Goal: Task Accomplishment & Management: Use online tool/utility

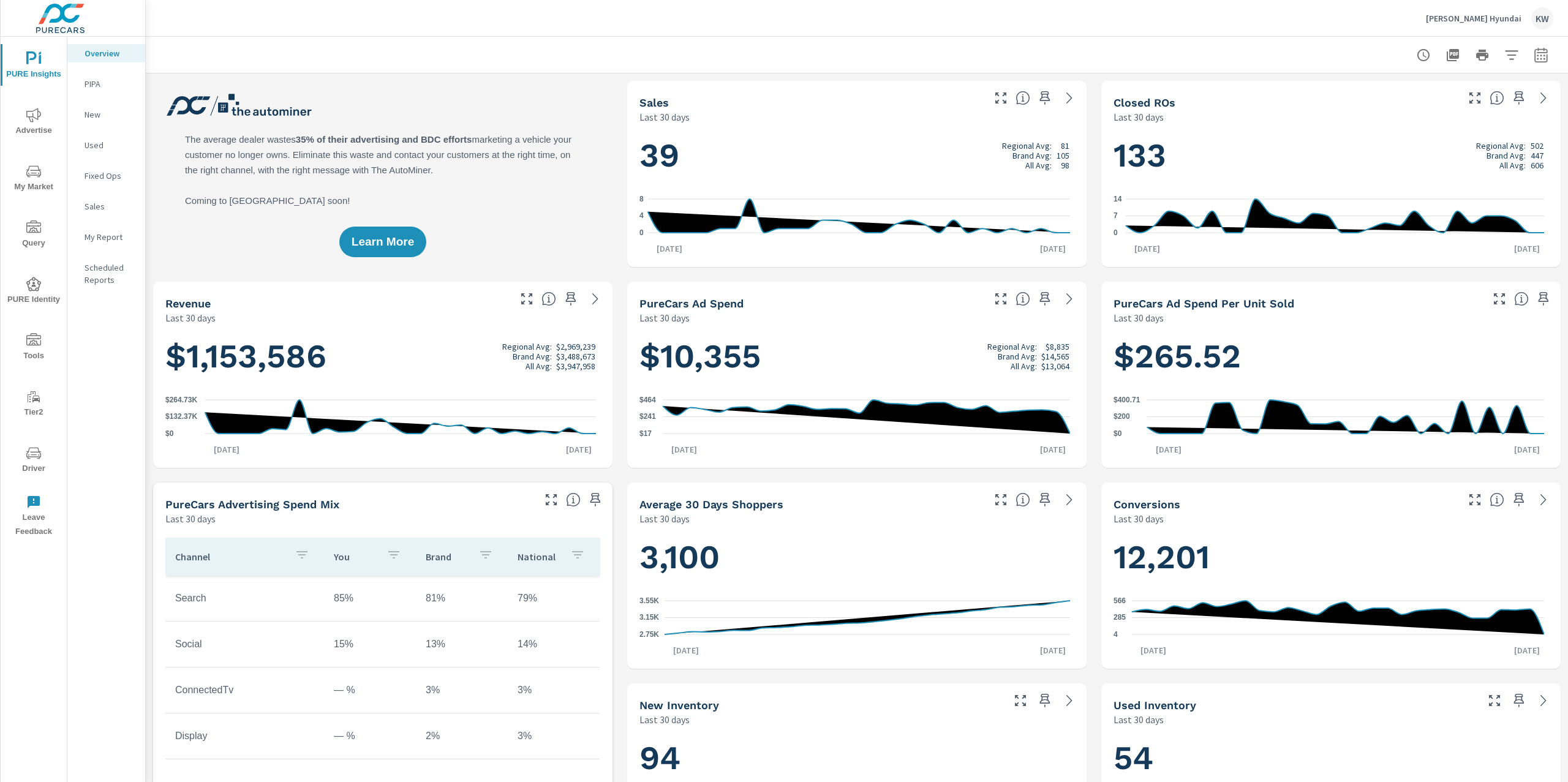
scroll to position [1, 0]
click at [1487, 19] on p "[PERSON_NAME] Hyundai" at bounding box center [1473, 19] width 95 height 11
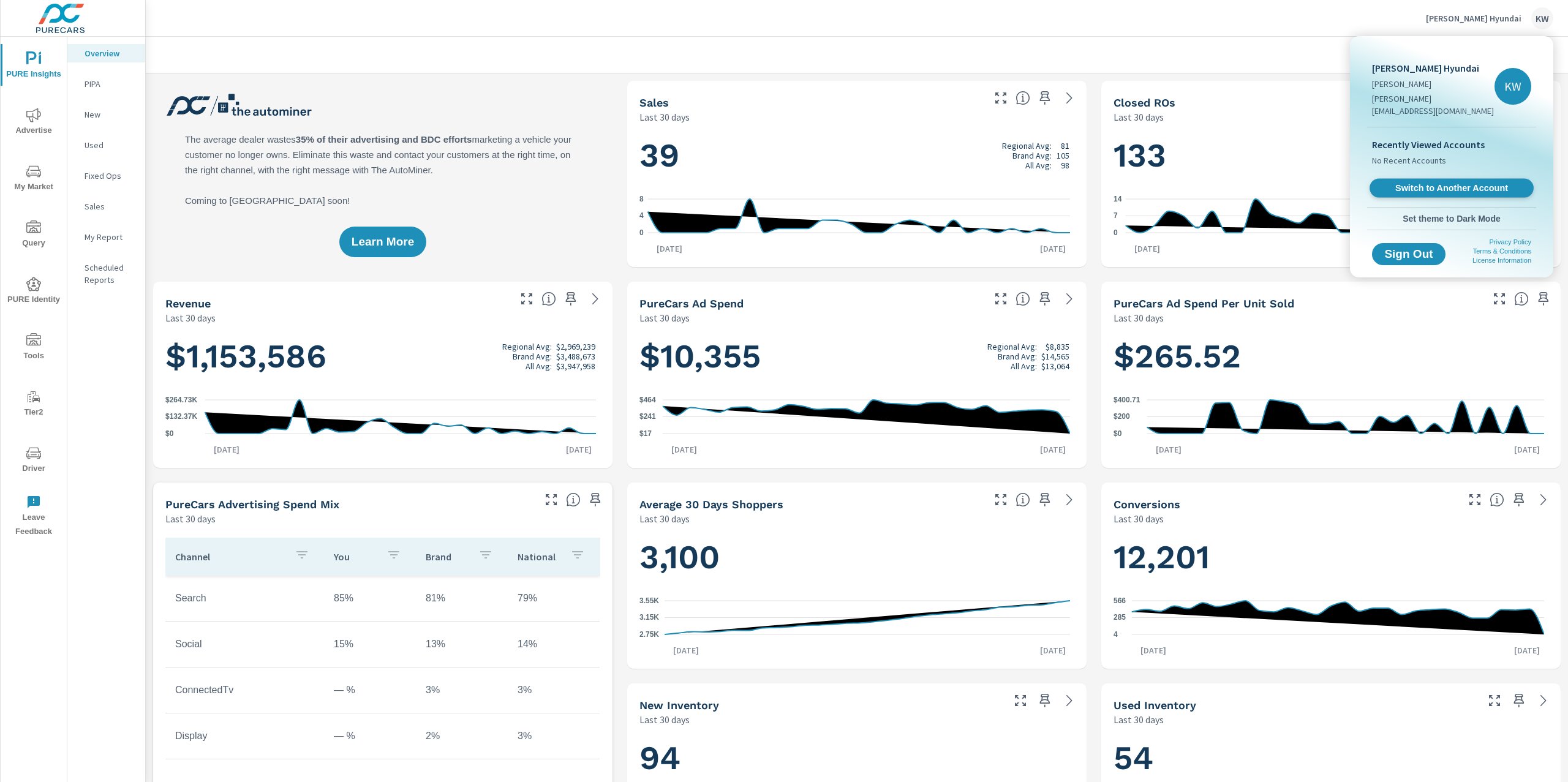
click at [1442, 183] on span "Switch to Another Account" at bounding box center [1452, 188] width 150 height 12
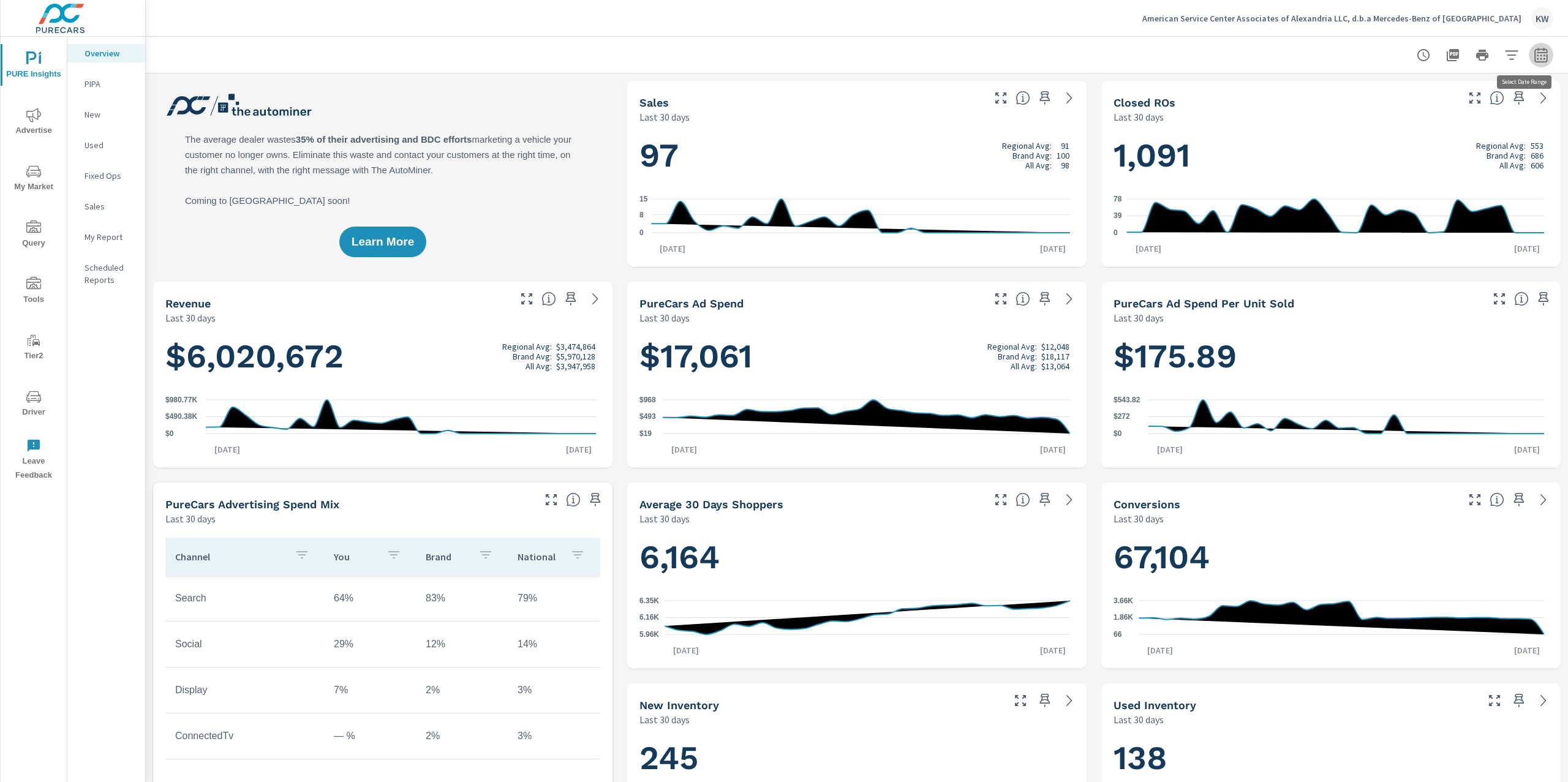
click at [1534, 55] on icon "button" at bounding box center [1541, 55] width 15 height 15
click at [1473, 112] on select "Custom Yesterday Last week Last 7 days Last 14 days Last 30 days Last 45 days L…" at bounding box center [1431, 106] width 122 height 25
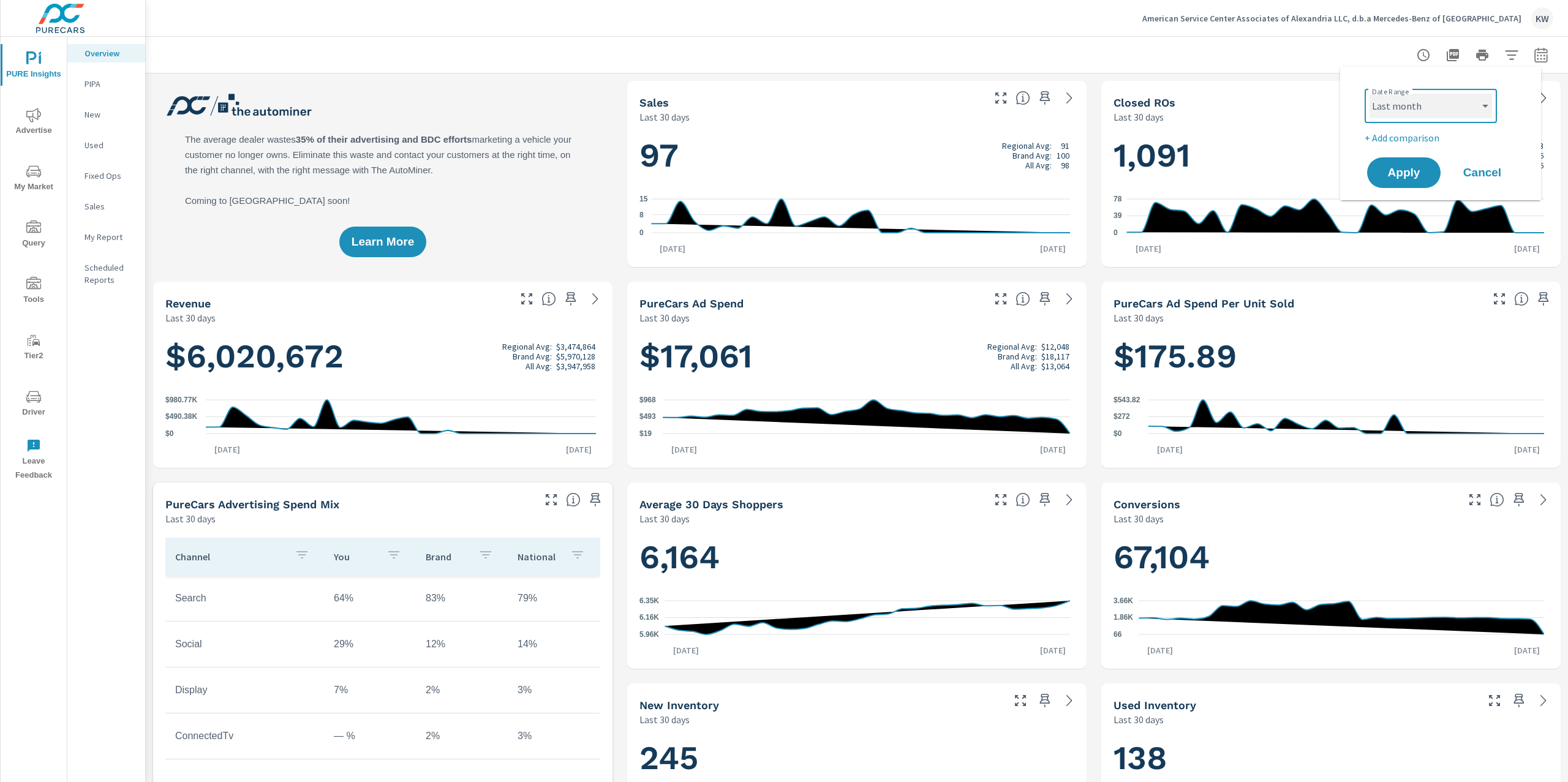
click at [1370, 94] on select "Custom Yesterday Last week Last 7 days Last 14 days Last 30 days Last 45 days L…" at bounding box center [1431, 106] width 122 height 25
select select "Last month"
click at [1408, 179] on span "Apply" at bounding box center [1404, 173] width 50 height 12
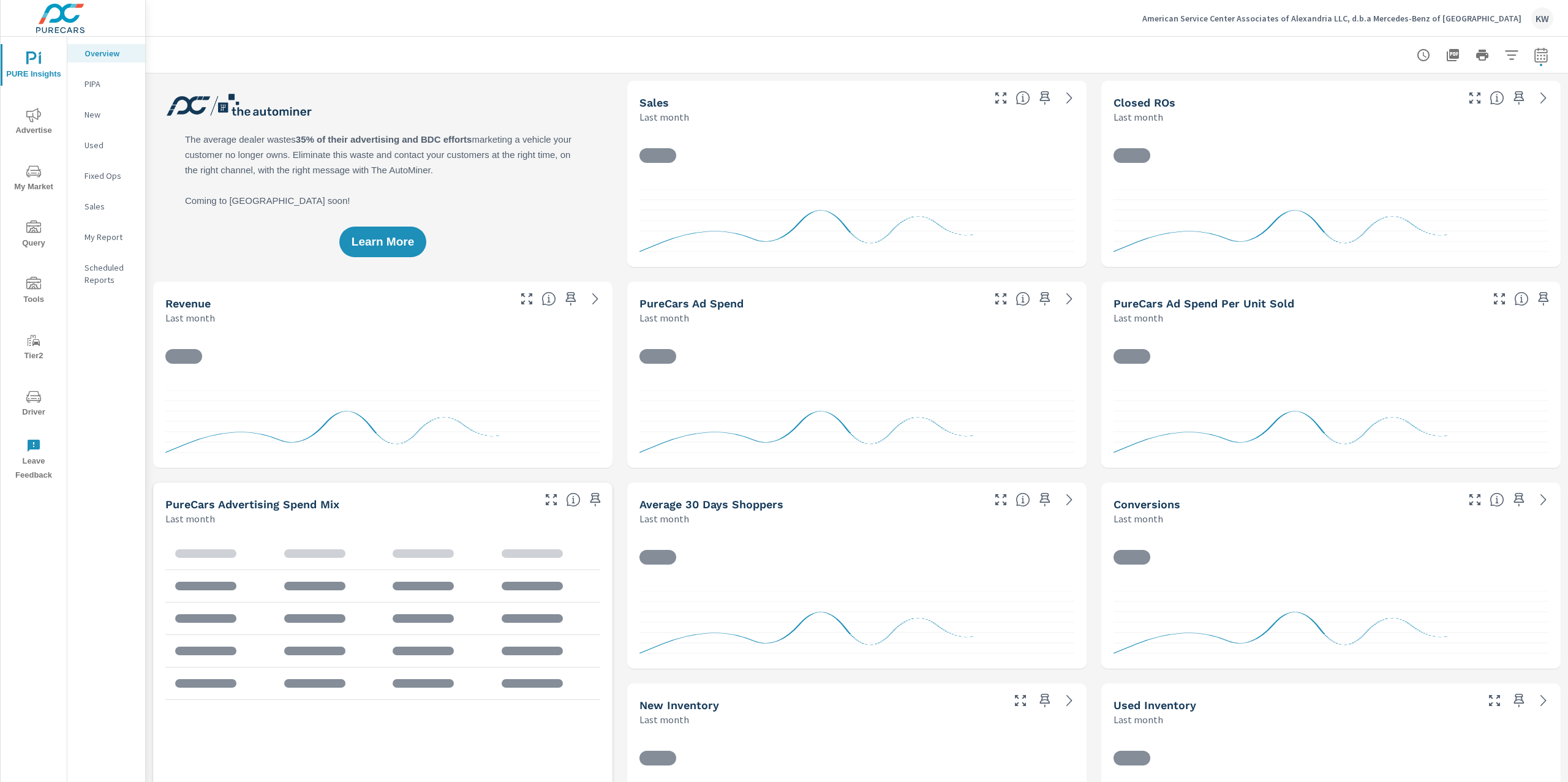
scroll to position [1, 0]
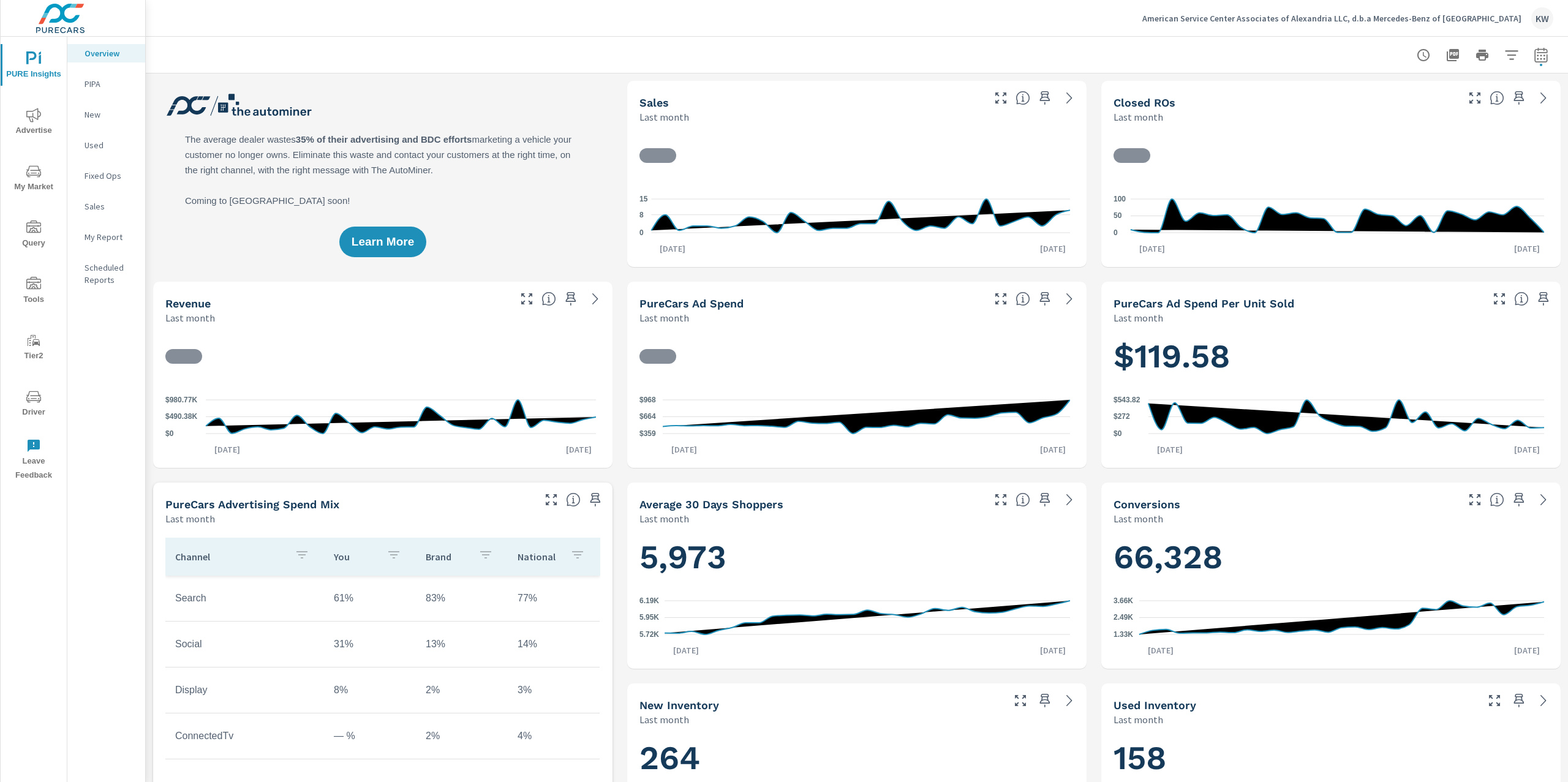
click at [111, 233] on p "My Report" at bounding box center [110, 237] width 51 height 12
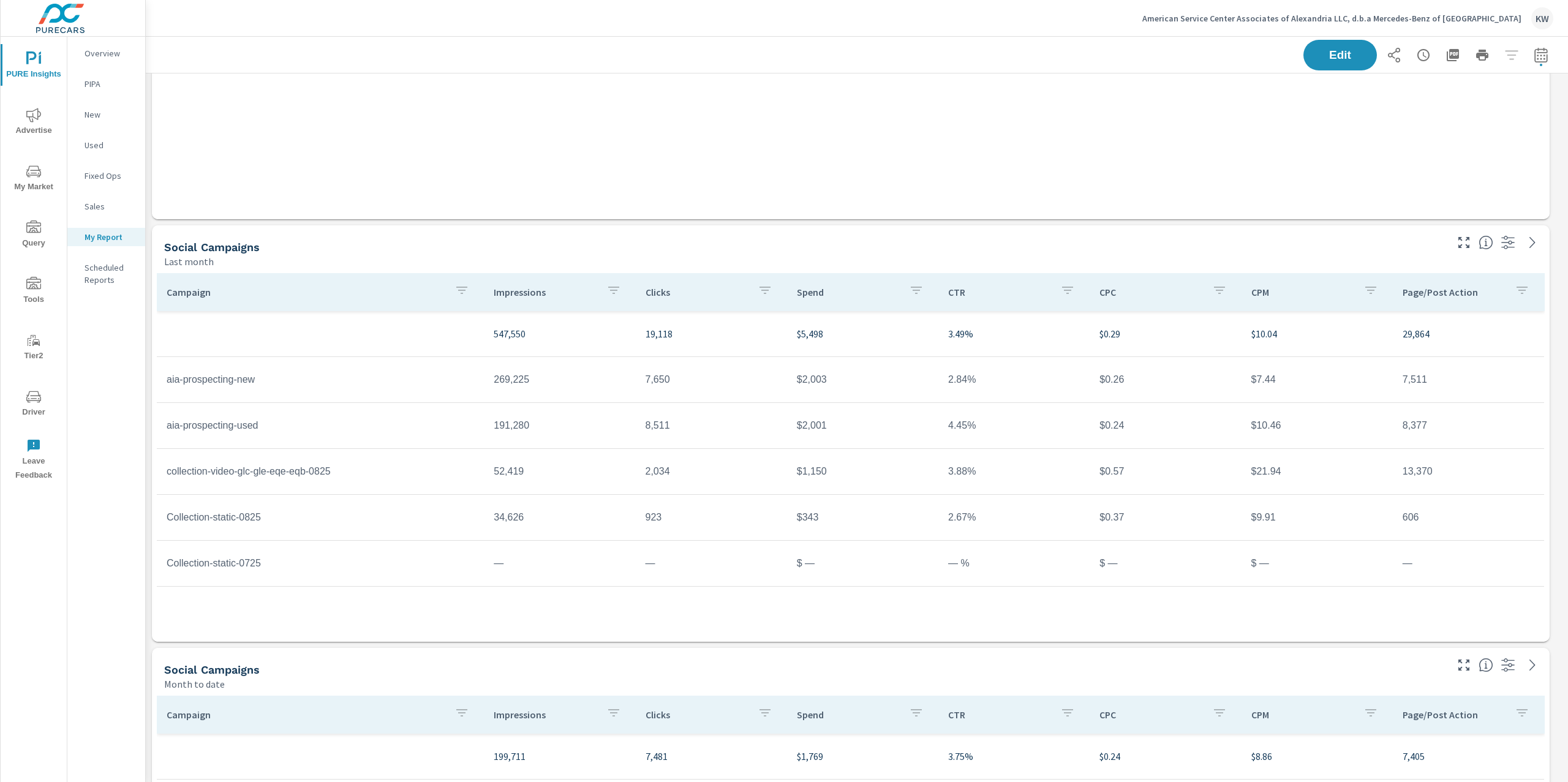
scroll to position [1, 0]
click at [19, 120] on span "Advertise" at bounding box center [34, 122] width 59 height 30
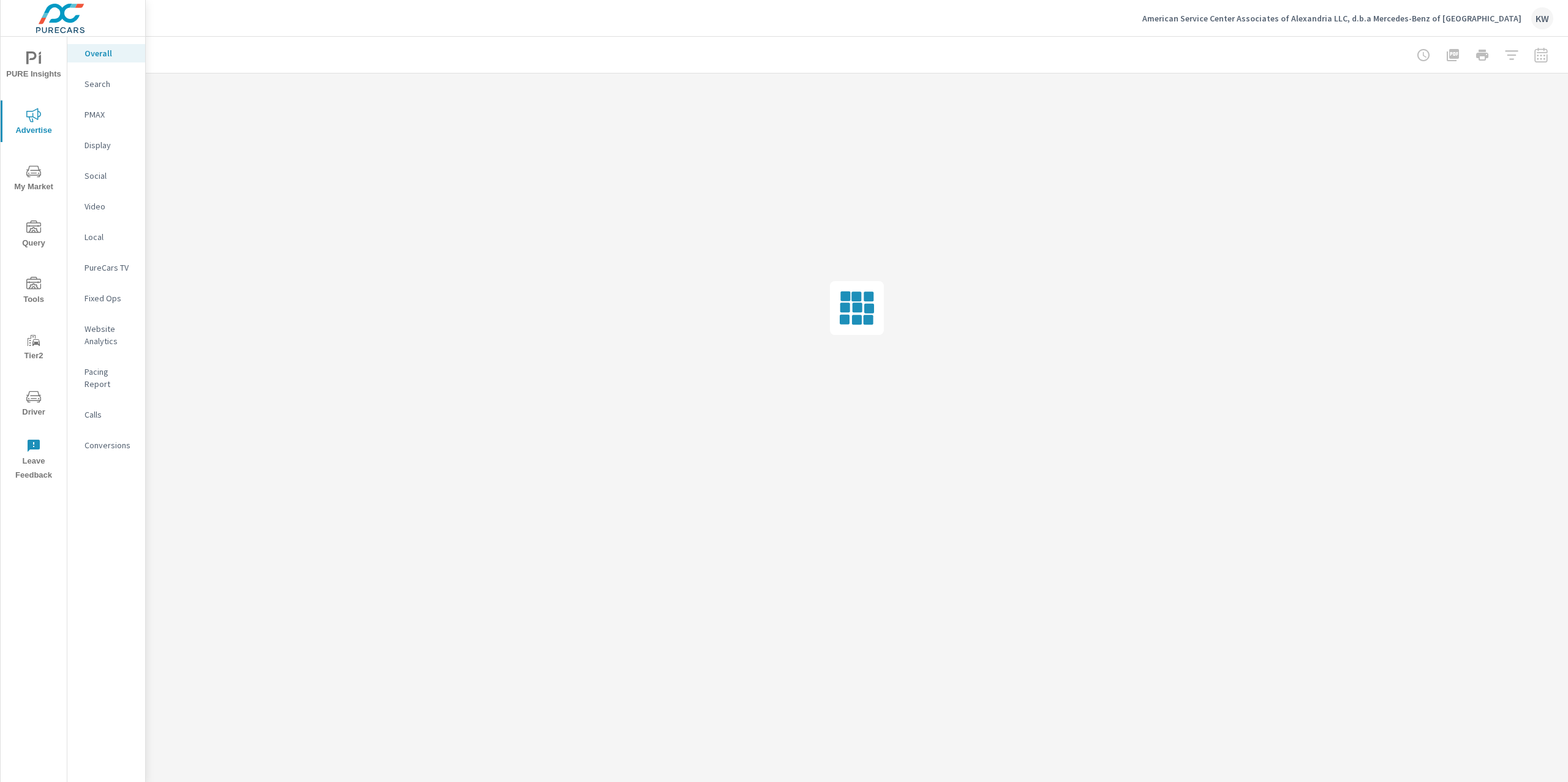
click at [109, 179] on p "Social" at bounding box center [110, 176] width 51 height 12
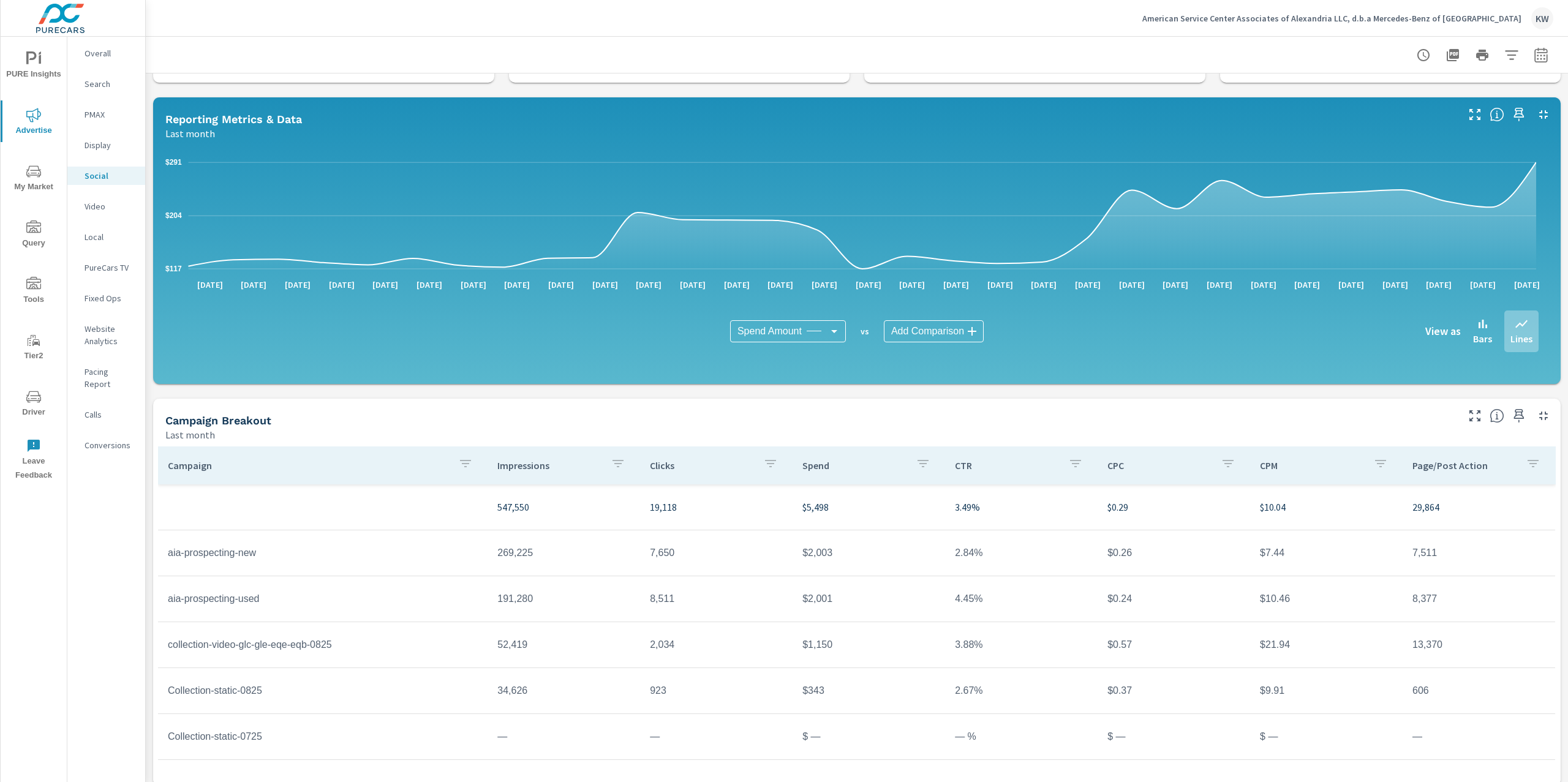
scroll to position [95, 0]
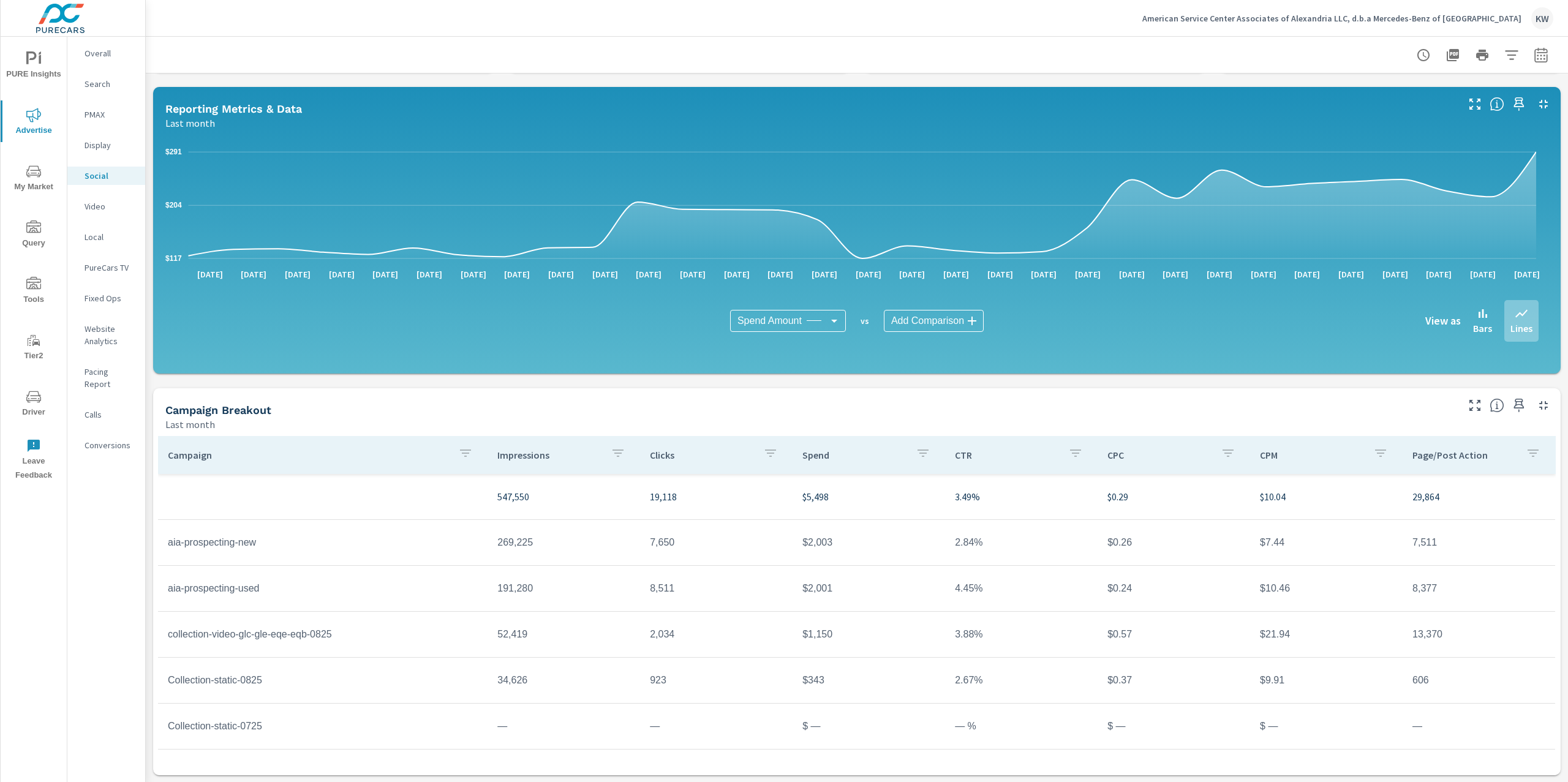
click at [1363, 417] on div "Last month" at bounding box center [810, 424] width 1291 height 15
click at [44, 74] on span "PURE Insights" at bounding box center [34, 66] width 59 height 30
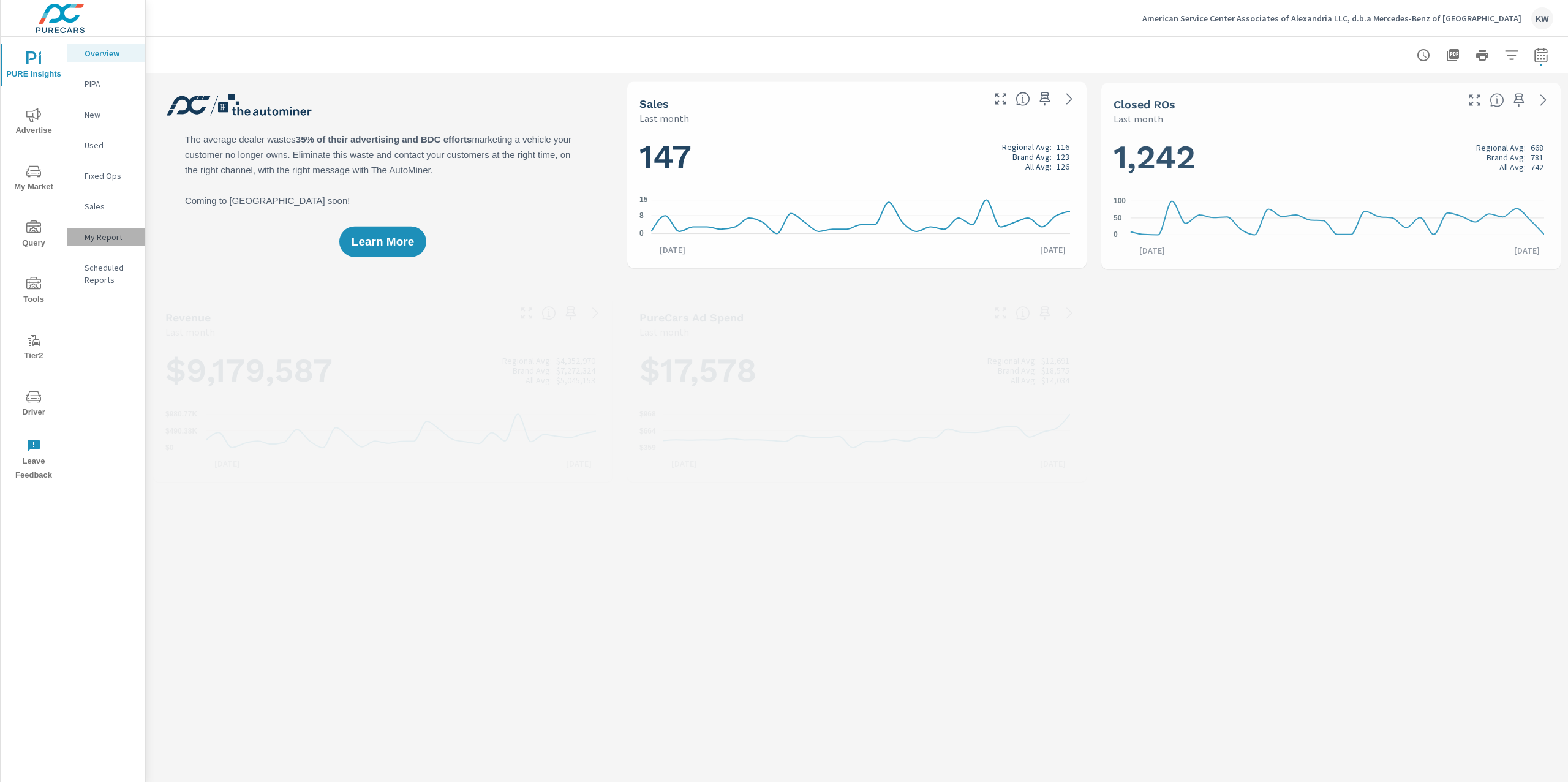
click at [108, 235] on p "My Report" at bounding box center [110, 237] width 51 height 12
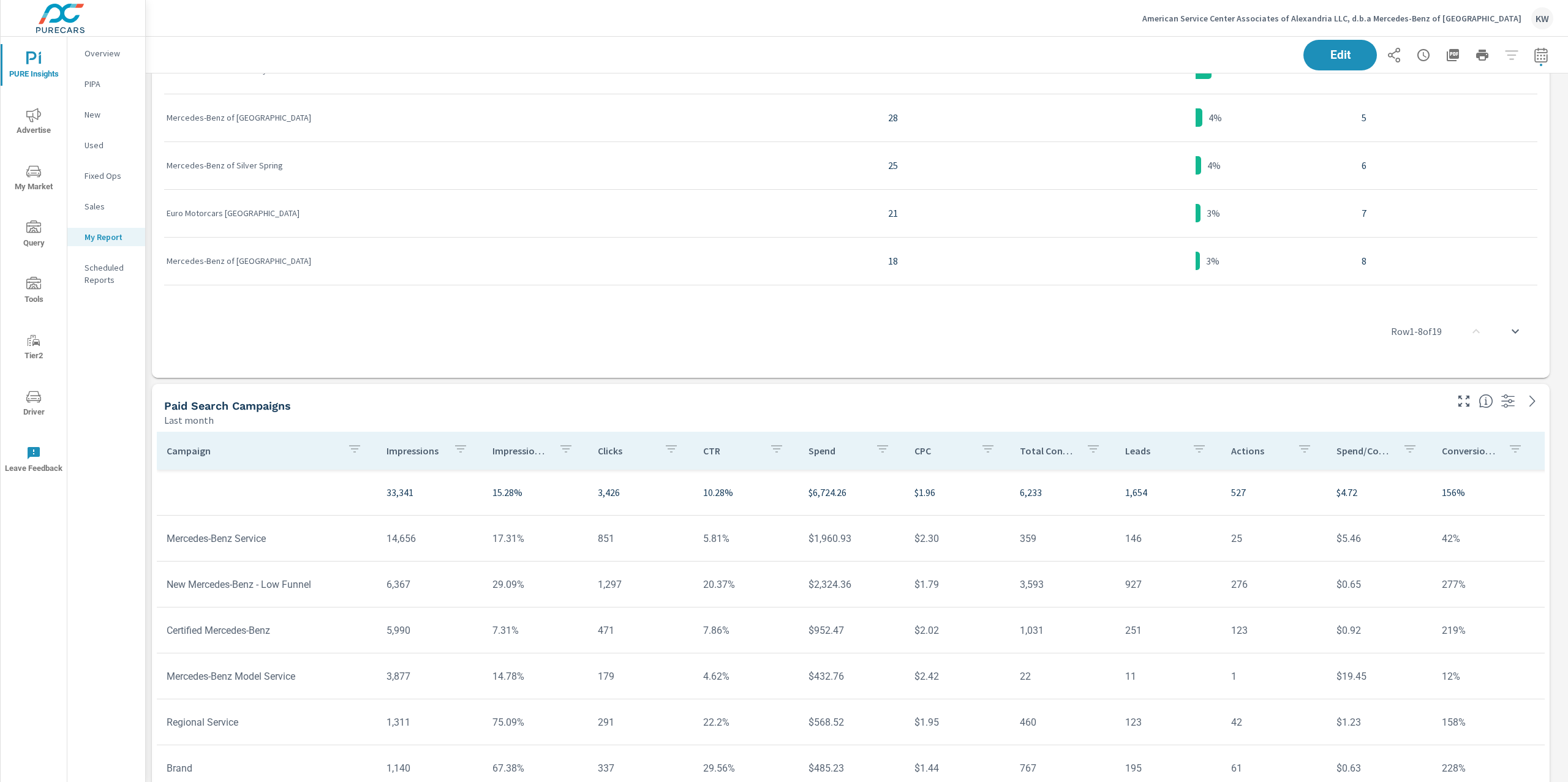
scroll to position [4915, 0]
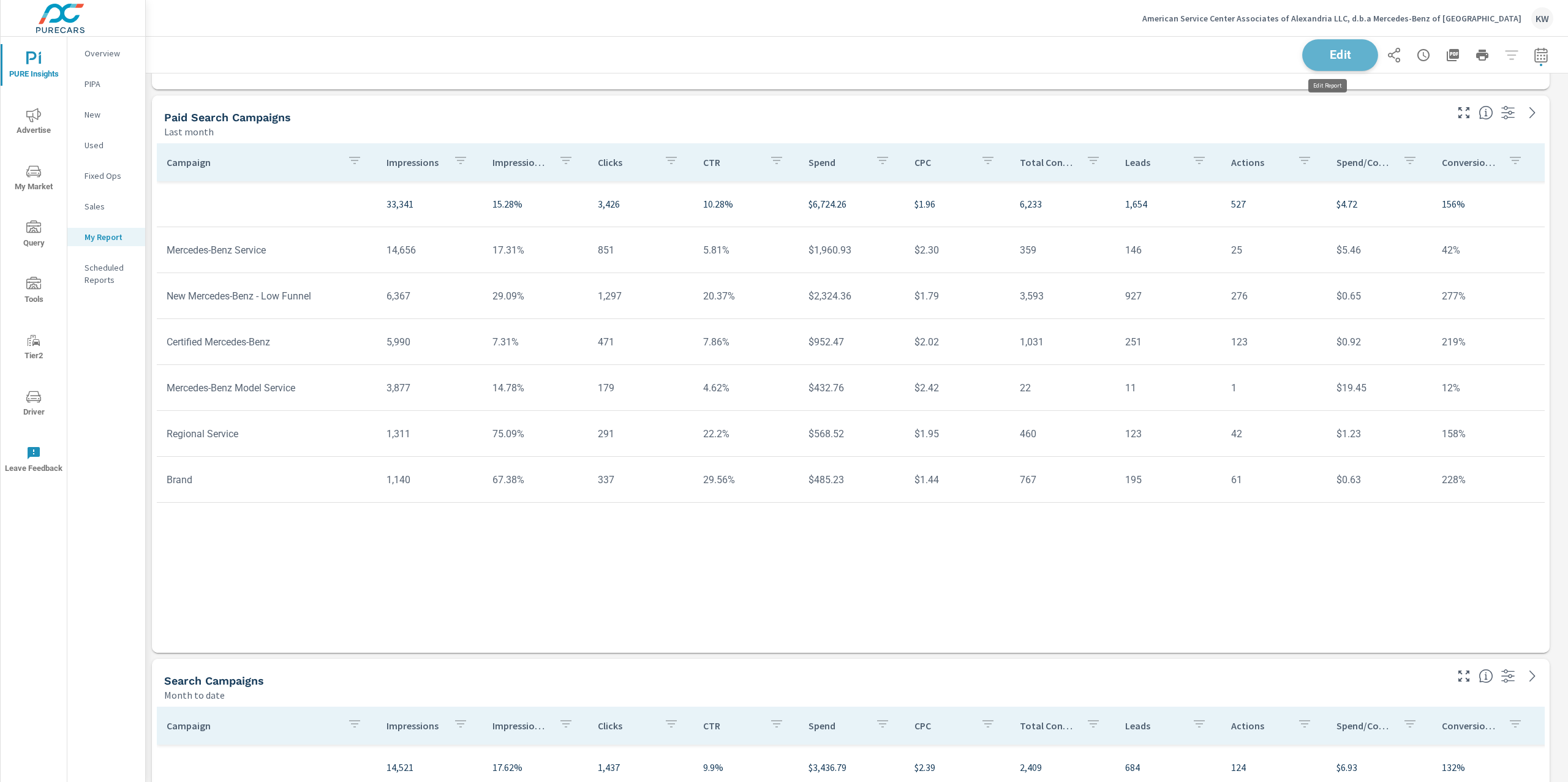
click at [1333, 57] on span "Edit" at bounding box center [1340, 54] width 50 height 12
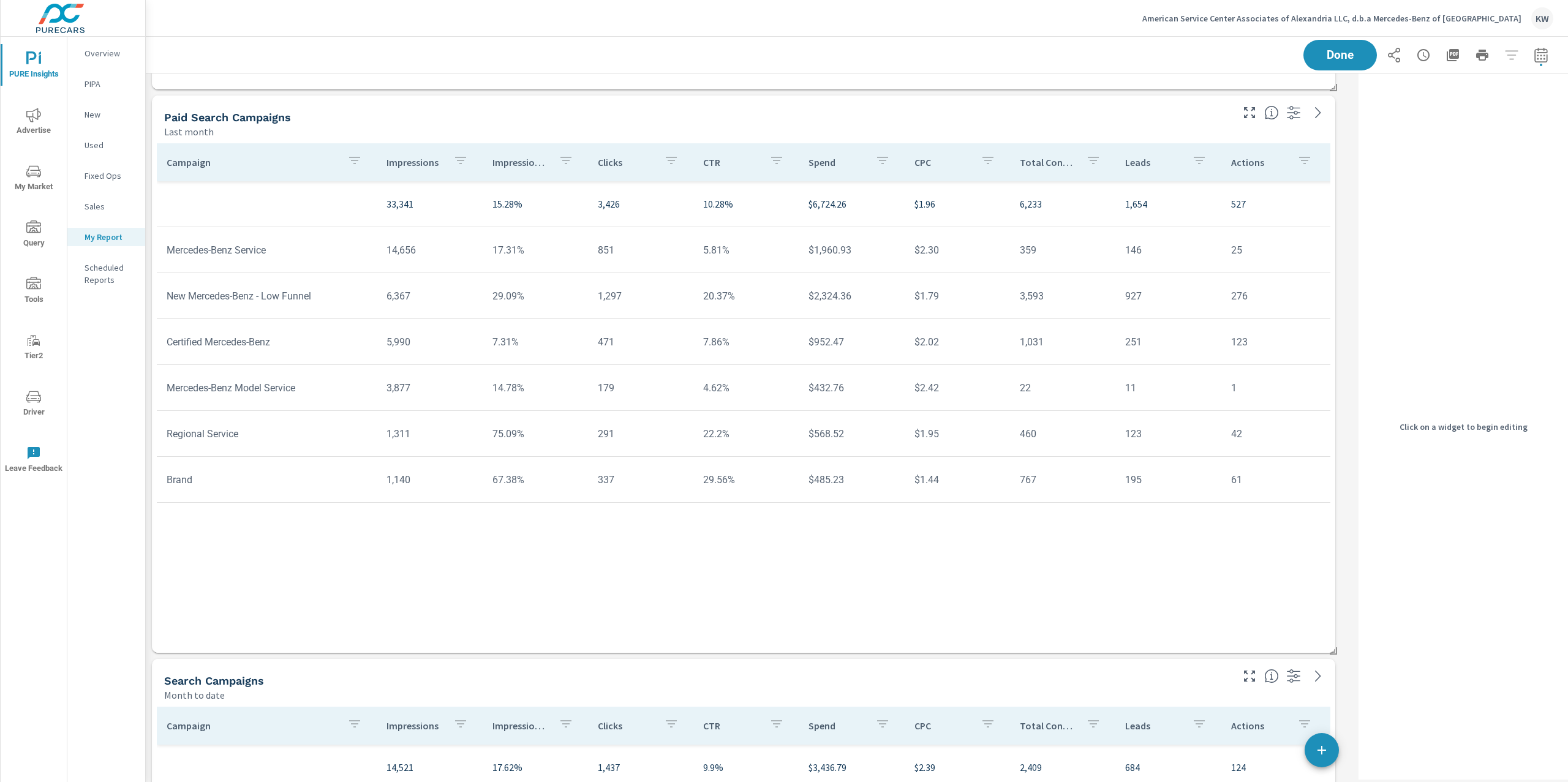
scroll to position [12149, 1221]
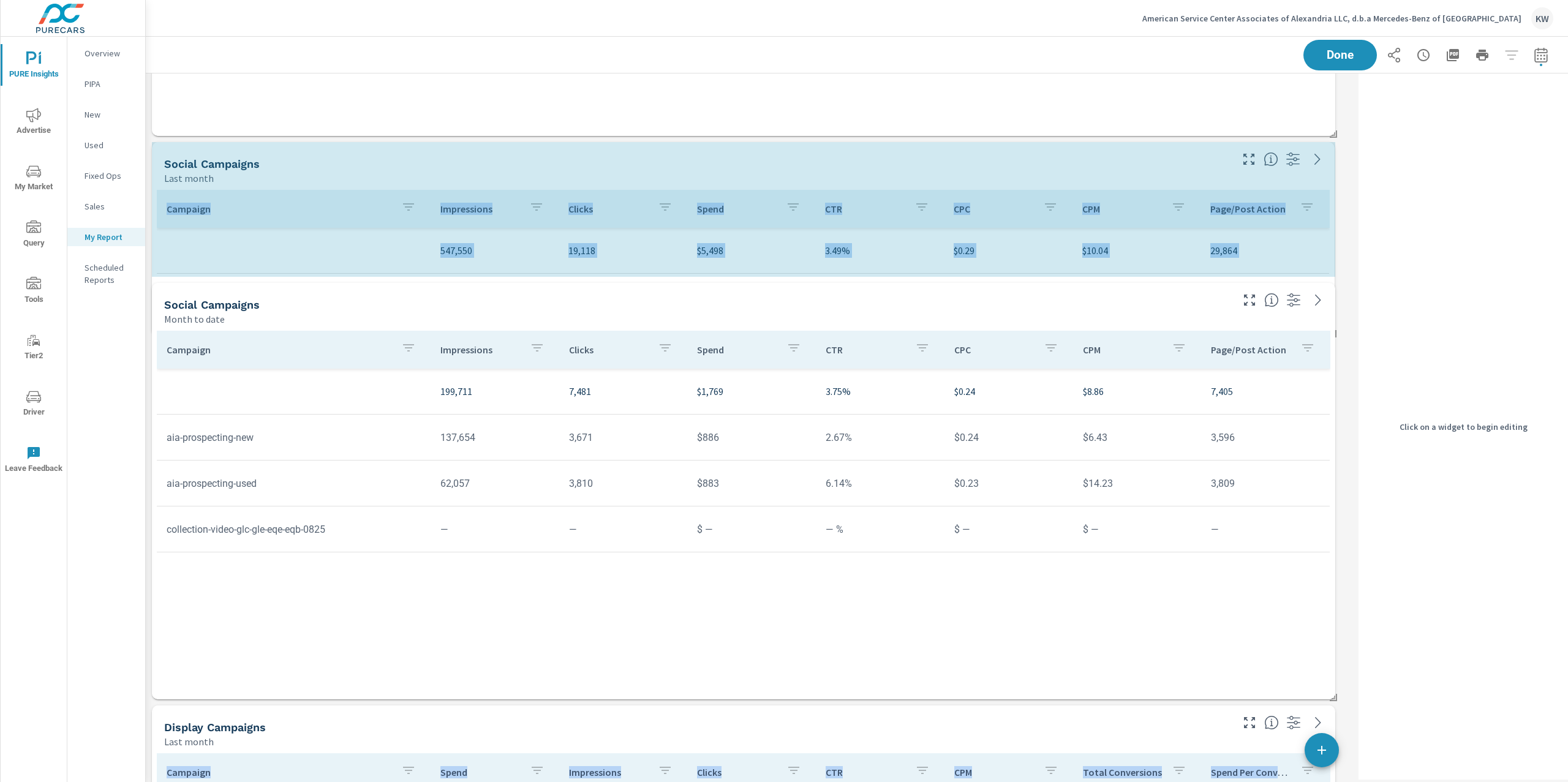
scroll to position [11867, 1221]
drag, startPoint x: 1334, startPoint y: 554, endPoint x: 1341, endPoint y: 284, distance: 270.1
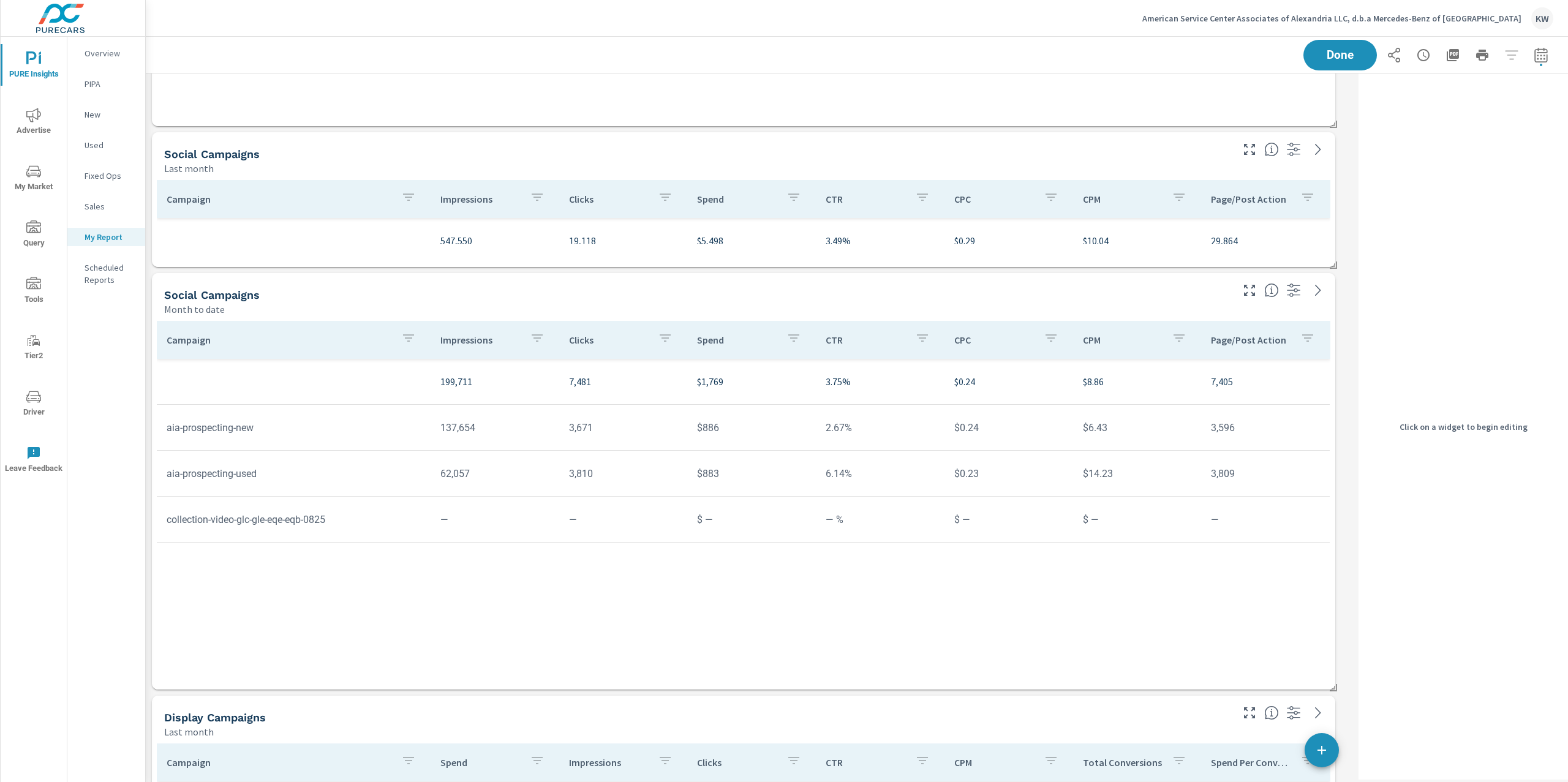
scroll to position [6845, 0]
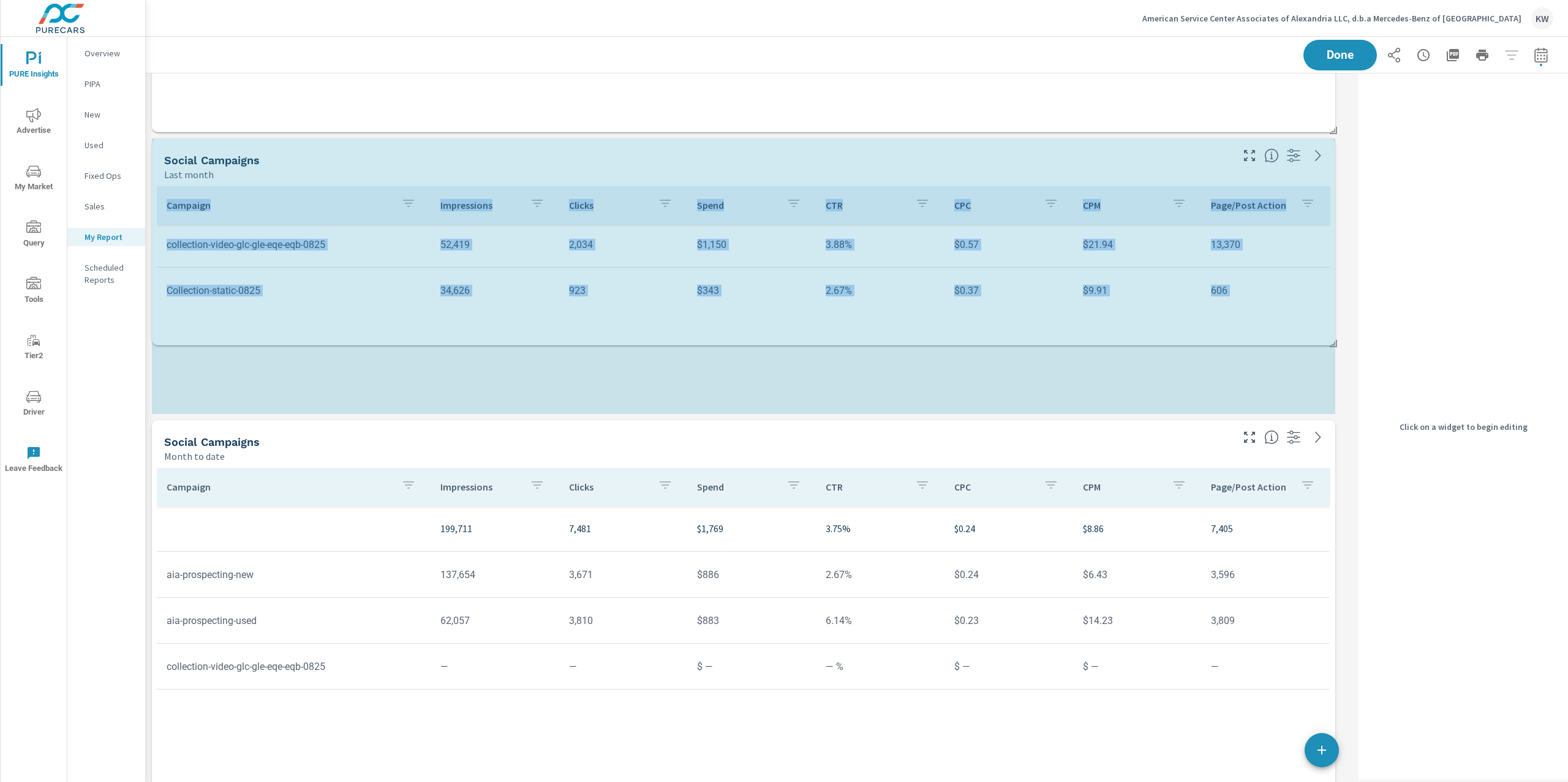
scroll to position [12007, 1221]
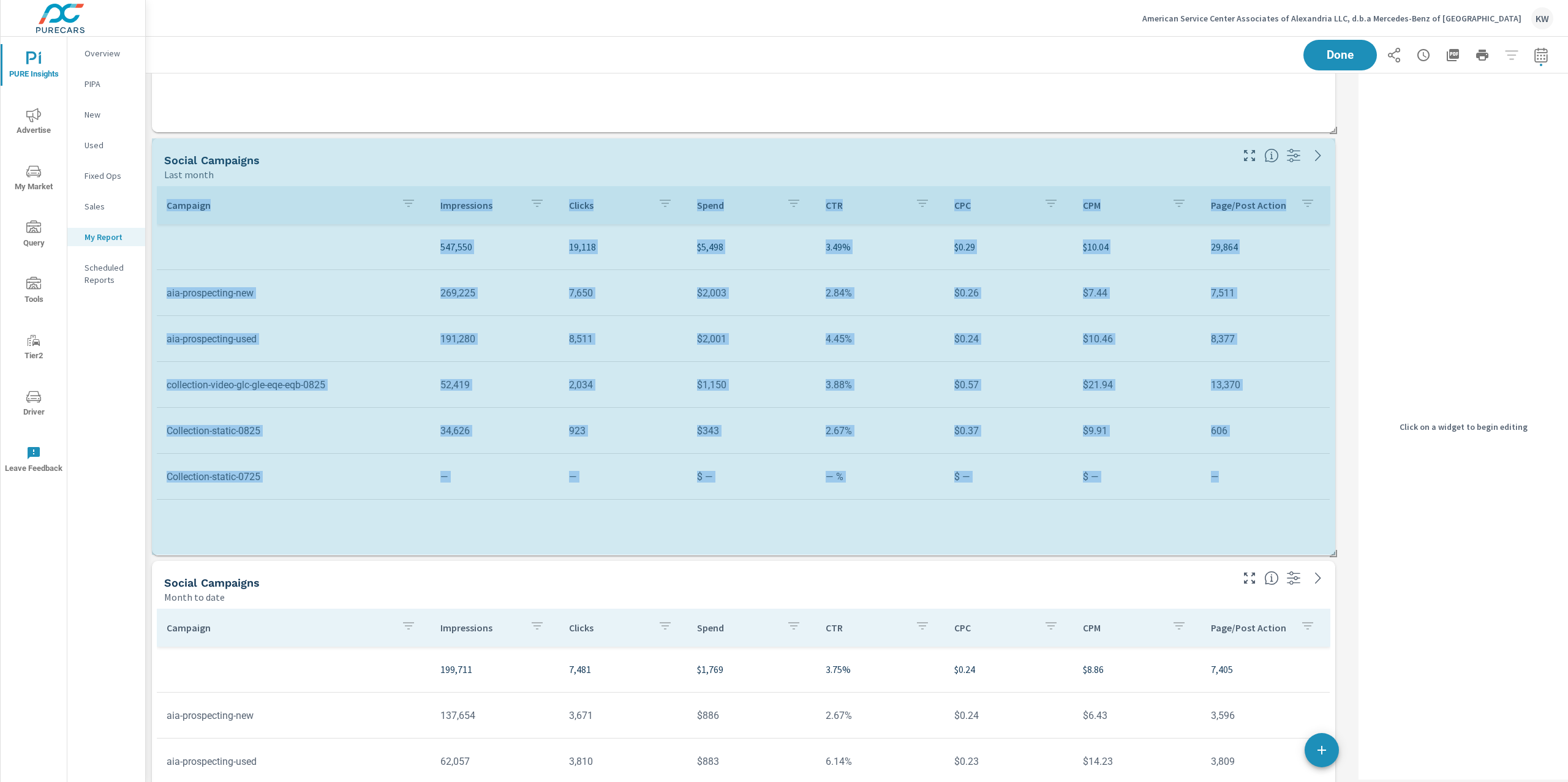
drag, startPoint x: 1335, startPoint y: 270, endPoint x: 1346, endPoint y: 552, distance: 282.2
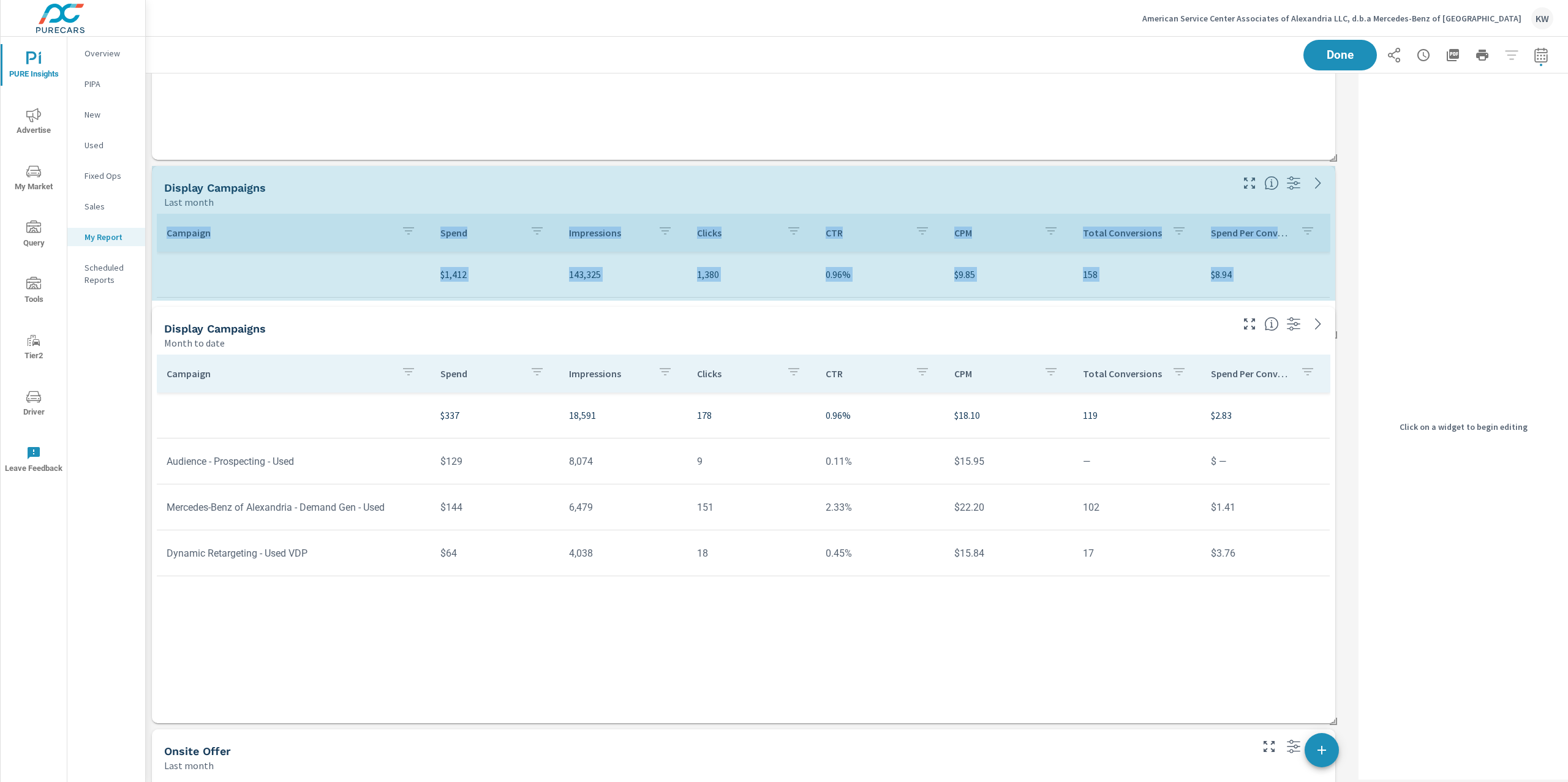
drag, startPoint x: 1335, startPoint y: 577, endPoint x: 1338, endPoint y: 291, distance: 286.0
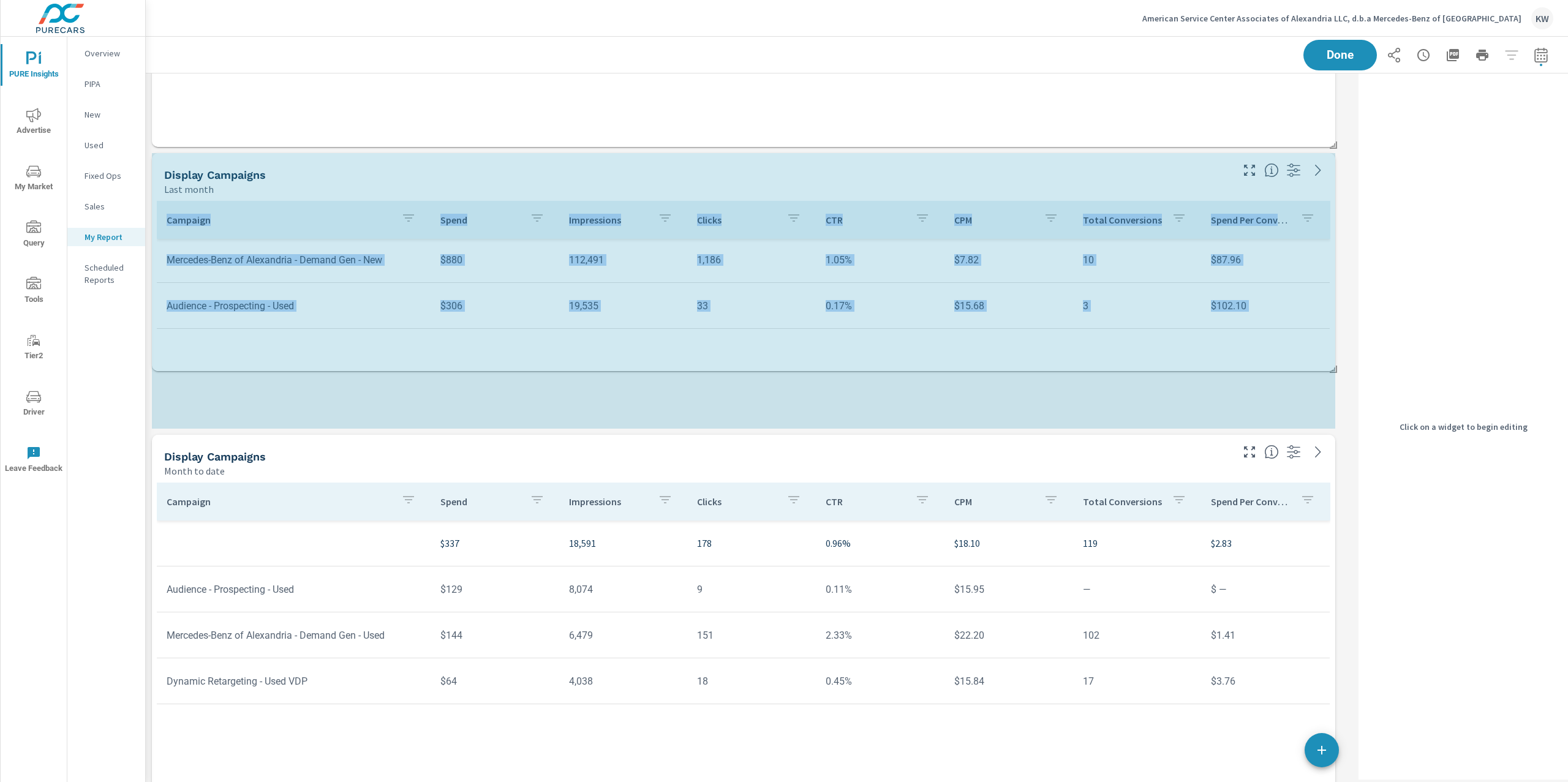
scroll to position [12007, 1221]
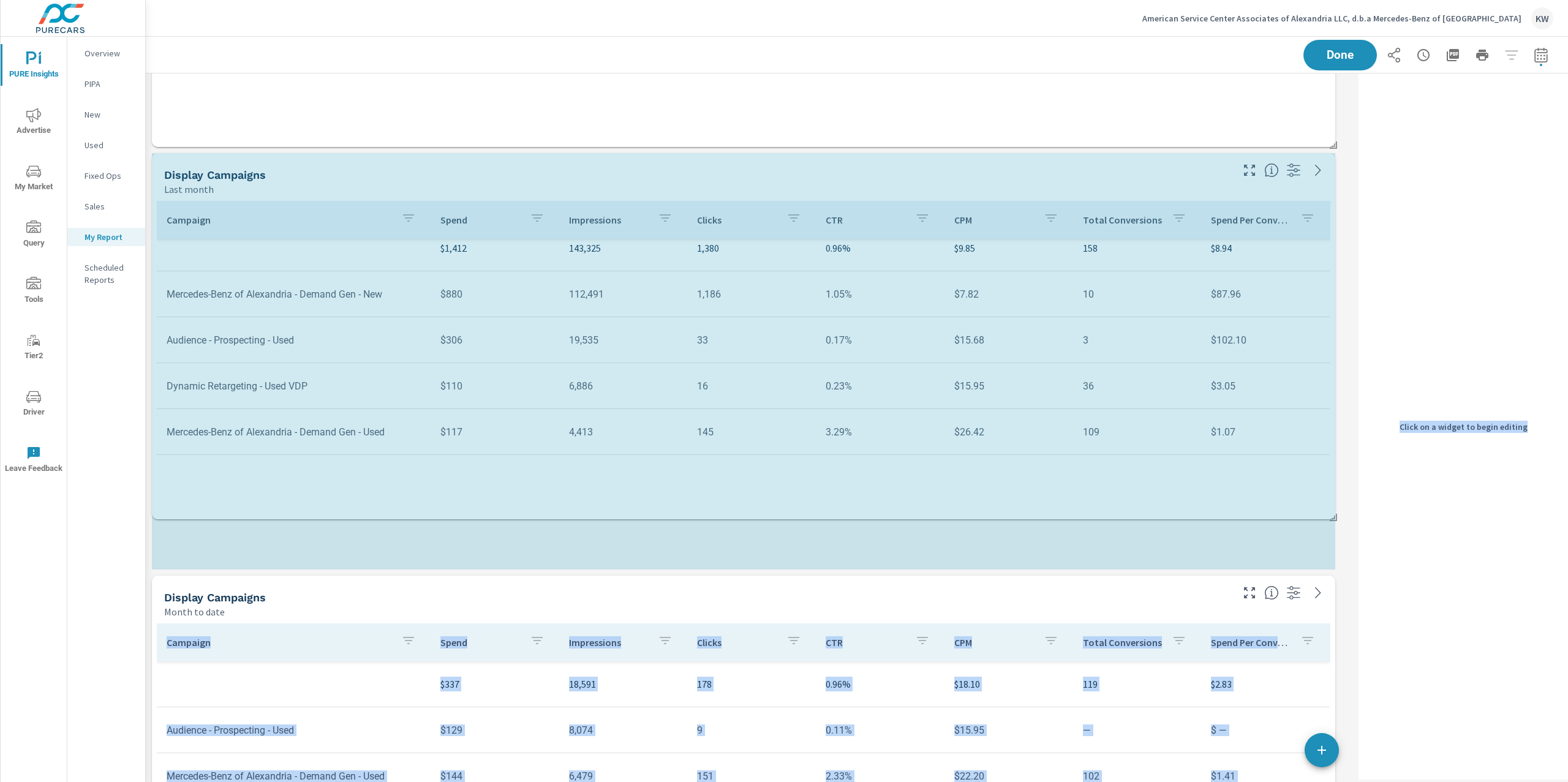
scroll to position [12149, 1221]
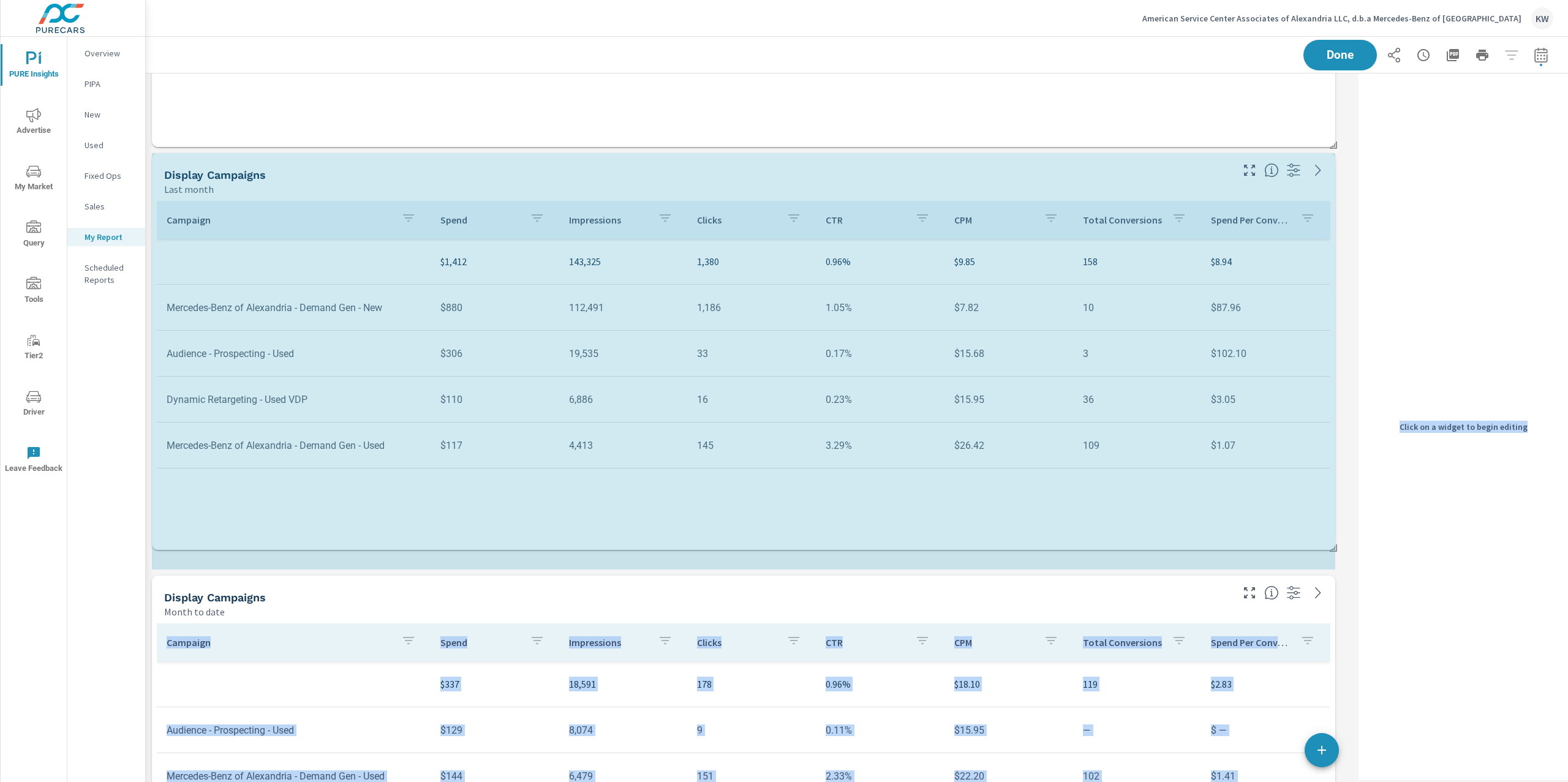
drag, startPoint x: 1336, startPoint y: 283, endPoint x: 1360, endPoint y: 515, distance: 233.2
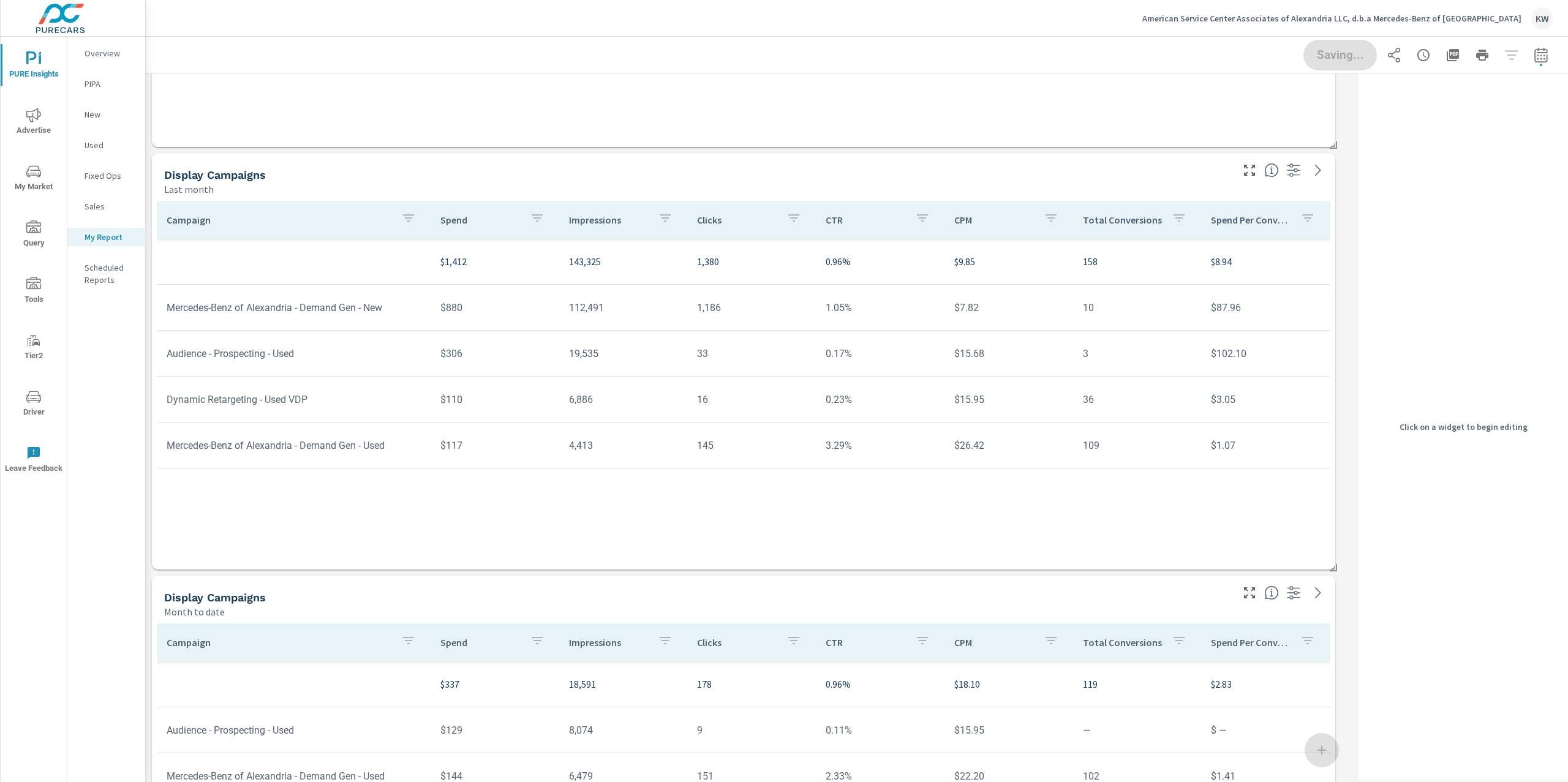
click at [1334, 60] on div "Saving..." at bounding box center [1428, 55] width 250 height 31
